Goal: Information Seeking & Learning: Learn about a topic

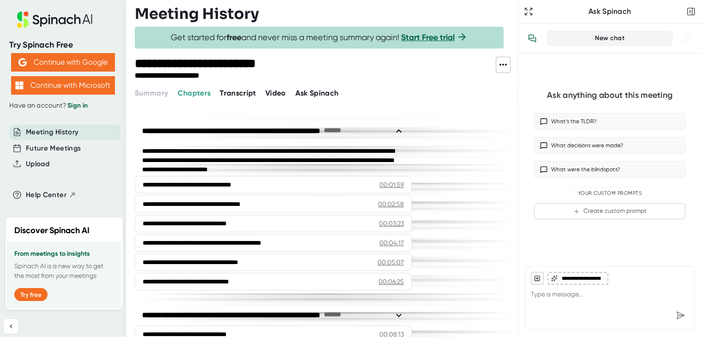
click at [275, 92] on span "Video" at bounding box center [275, 93] width 21 height 9
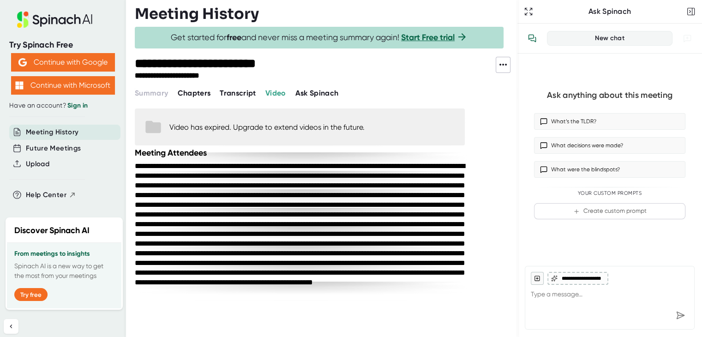
scroll to position [3, 0]
click at [196, 93] on span "Chapters" at bounding box center [193, 93] width 33 height 9
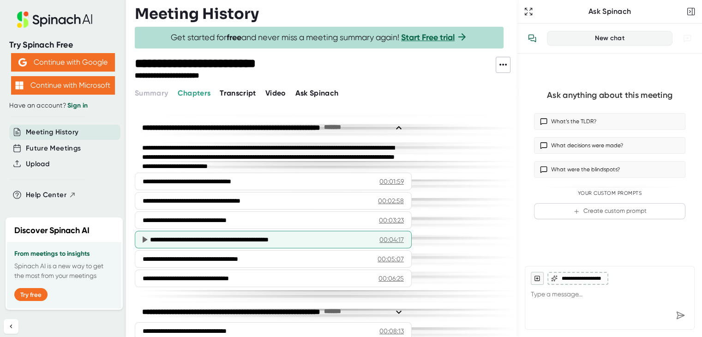
click at [393, 235] on div "00:04:17" at bounding box center [391, 239] width 24 height 9
click at [391, 237] on div "00:04:17" at bounding box center [391, 239] width 24 height 9
click at [389, 237] on div "00:04:17" at bounding box center [391, 239] width 24 height 9
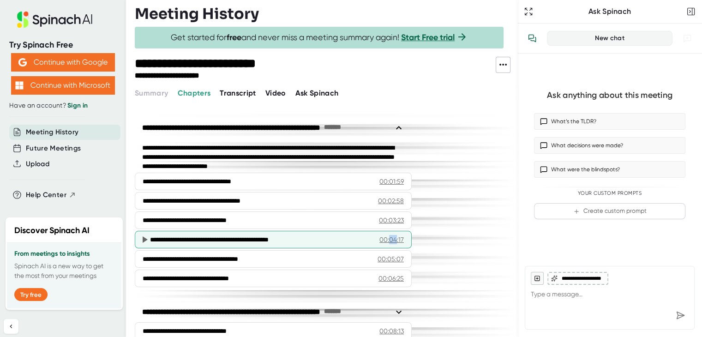
click at [389, 237] on div "00:04:17" at bounding box center [391, 239] width 24 height 9
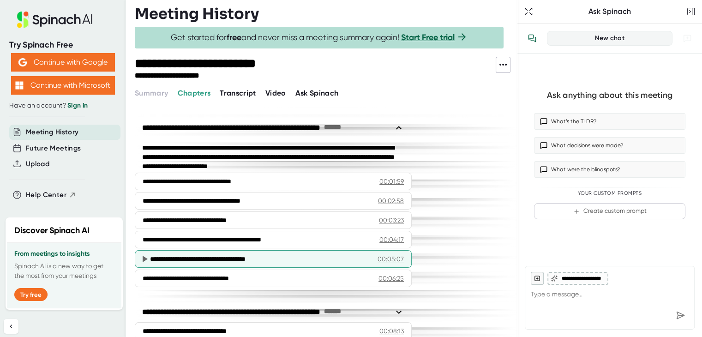
click at [389, 255] on div "00:05:07" at bounding box center [391, 258] width 26 height 9
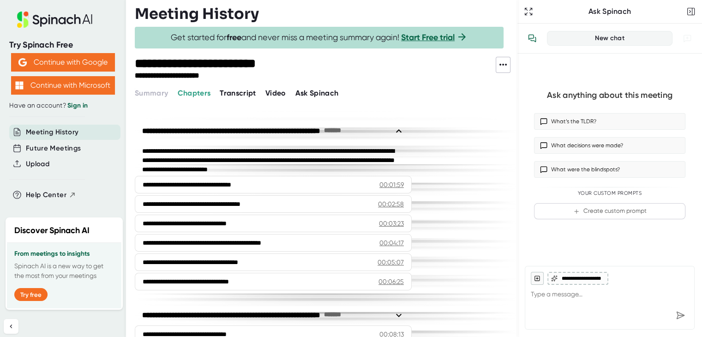
click at [231, 95] on span "Transcript" at bounding box center [238, 93] width 36 height 9
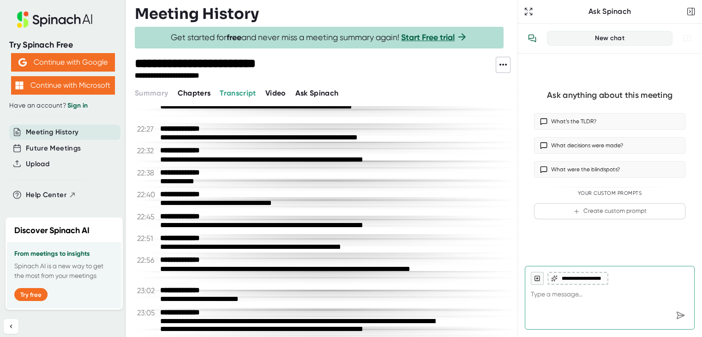
scroll to position [7664, 0]
